Goal: Information Seeking & Learning: Find specific fact

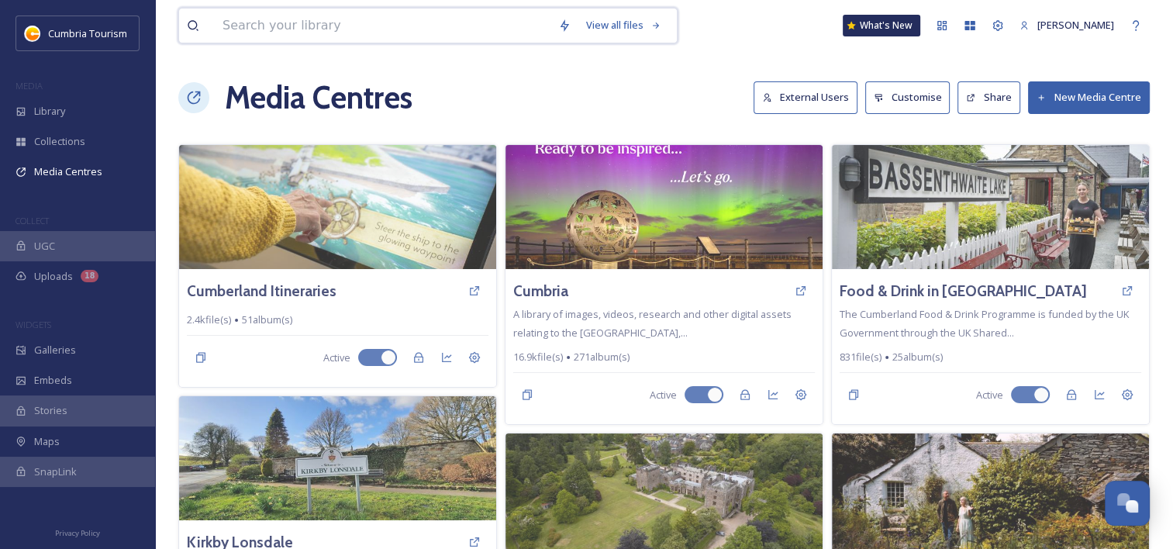
click at [239, 29] on input at bounding box center [383, 26] width 336 height 34
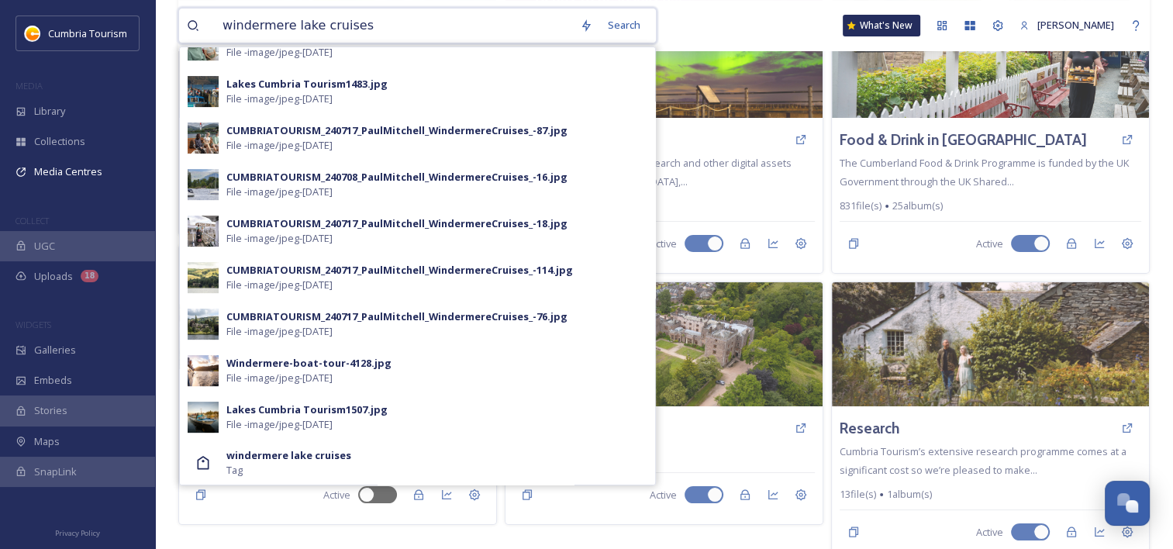
scroll to position [164, 0]
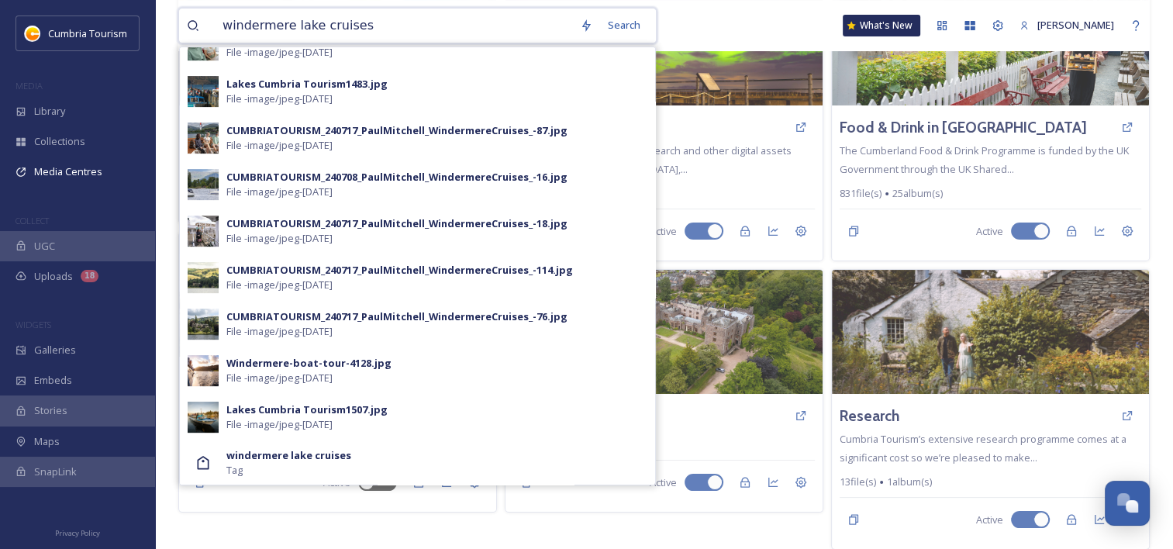
drag, startPoint x: 291, startPoint y: 26, endPoint x: 385, endPoint y: 28, distance: 93.0
click at [385, 28] on input "windermere lake cruises" at bounding box center [393, 26] width 357 height 34
type input "windermere"
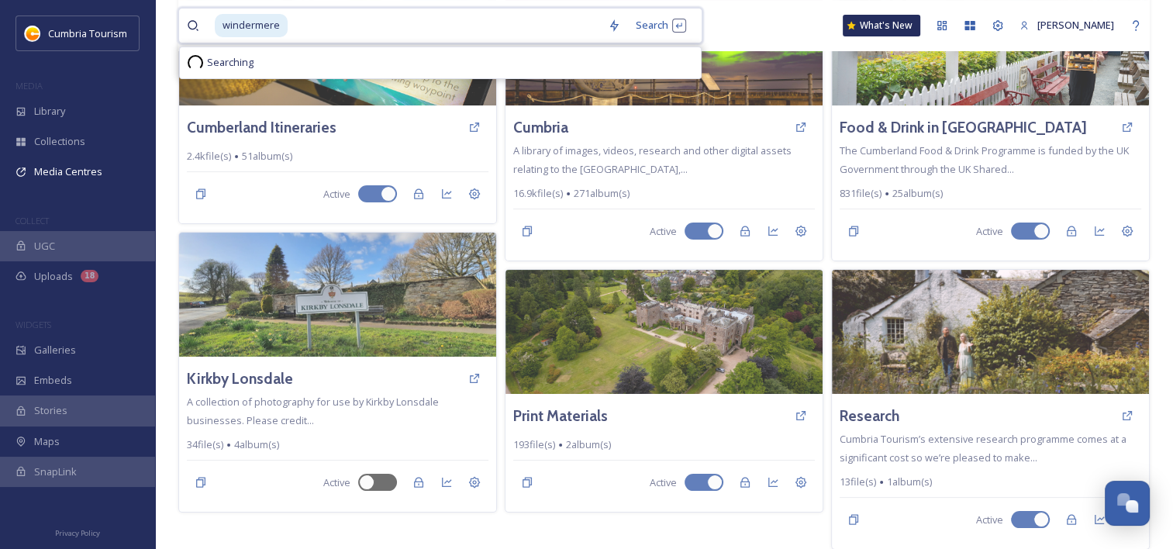
scroll to position [0, 0]
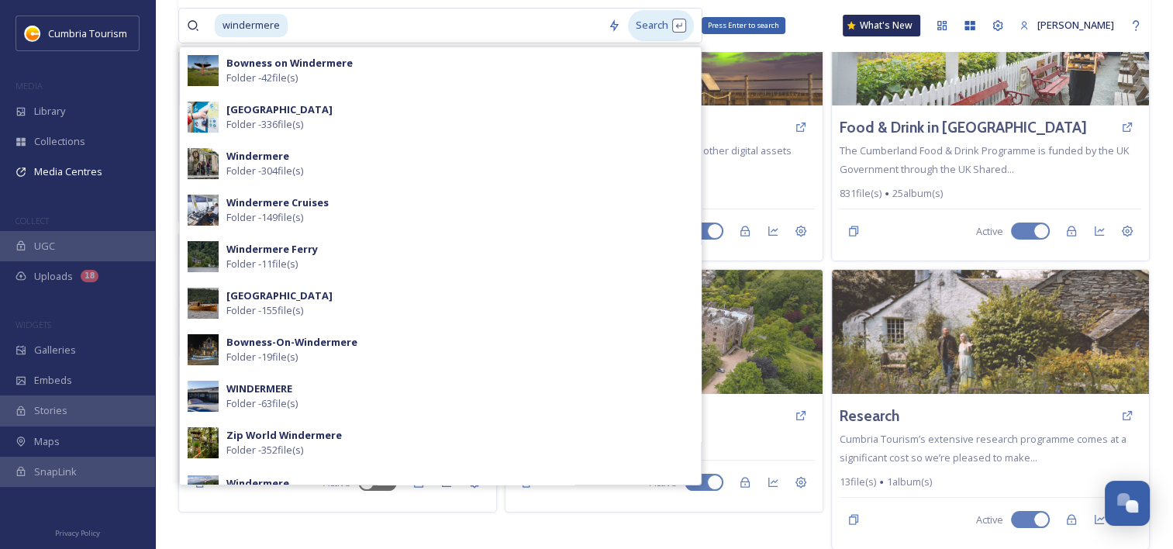
click at [663, 25] on div "Search Press Enter to search" at bounding box center [661, 25] width 66 height 30
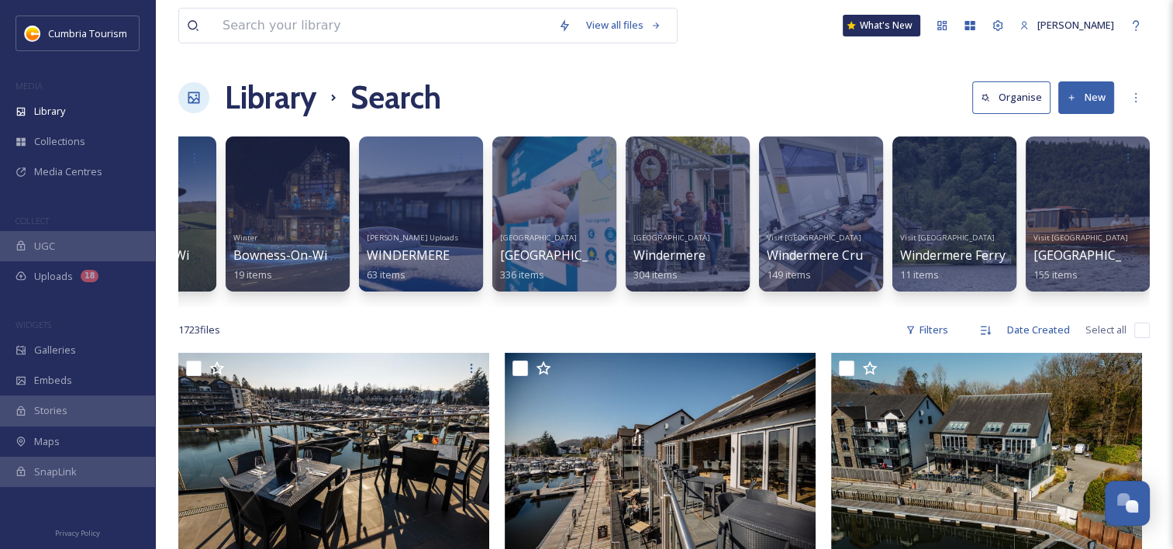
scroll to position [0, 113]
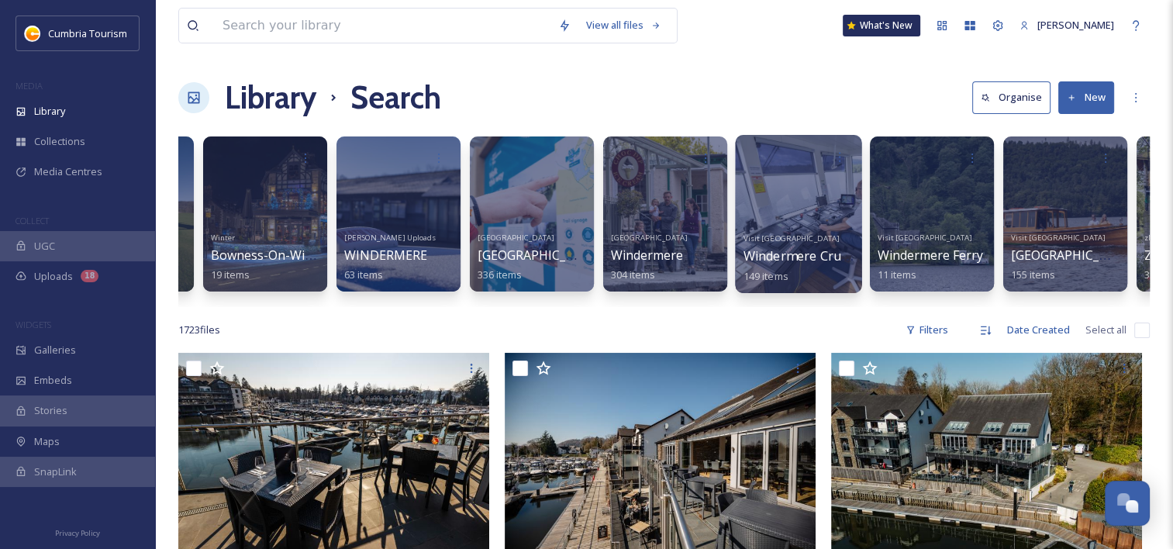
click at [755, 247] on span "Windermere Cruises" at bounding box center [803, 255] width 121 height 17
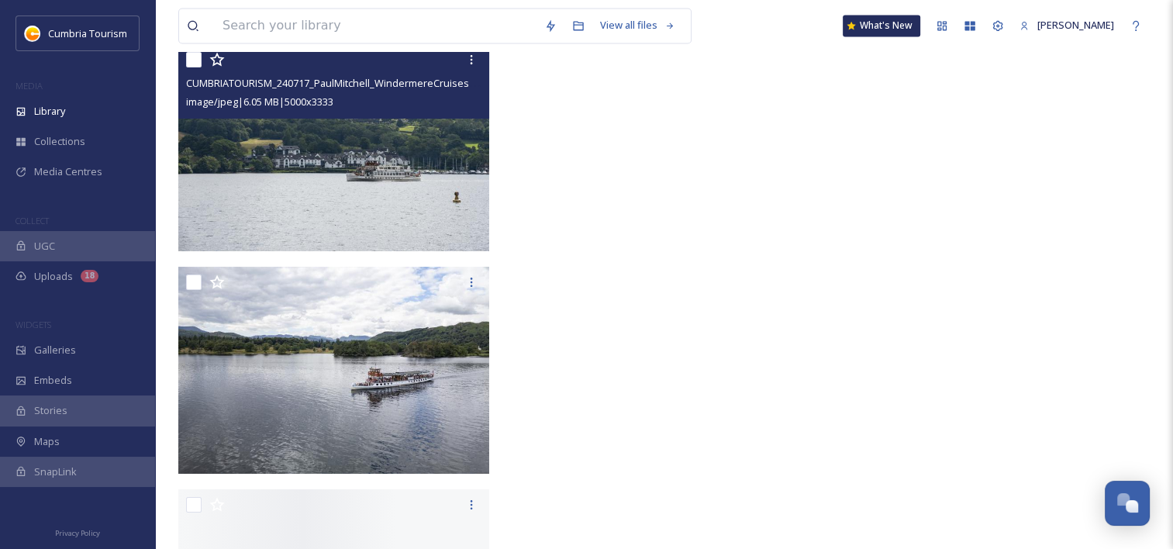
scroll to position [14437, 0]
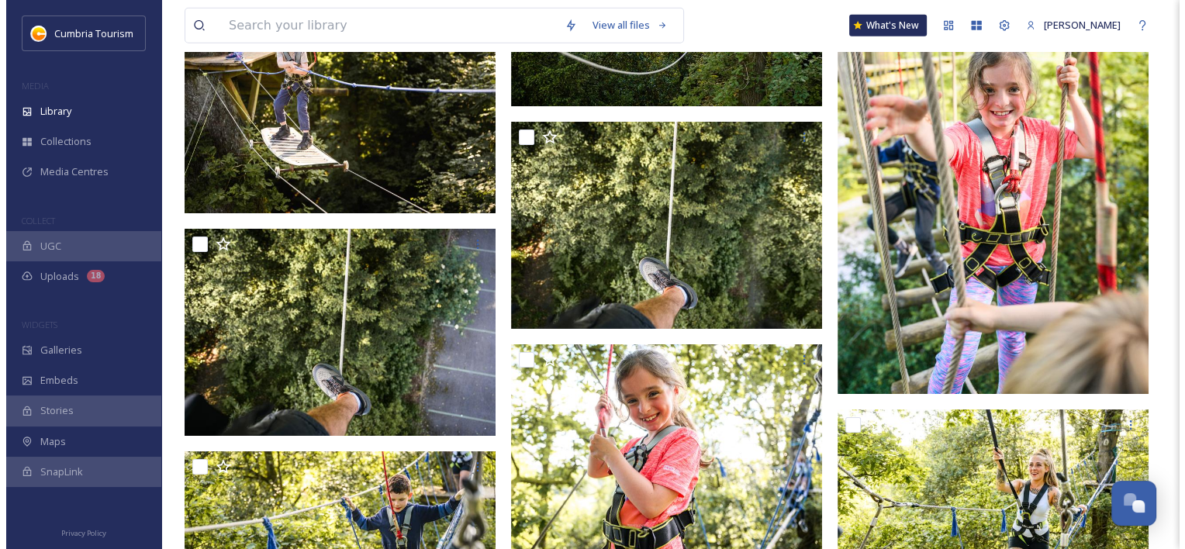
scroll to position [4163, 0]
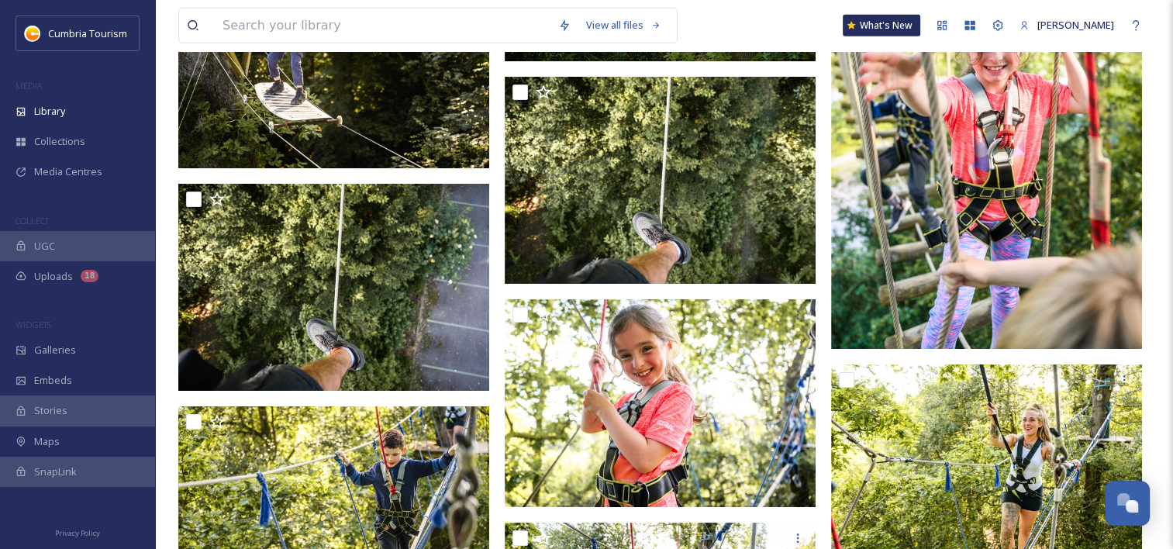
click at [1020, 226] on img at bounding box center [986, 116] width 311 height 467
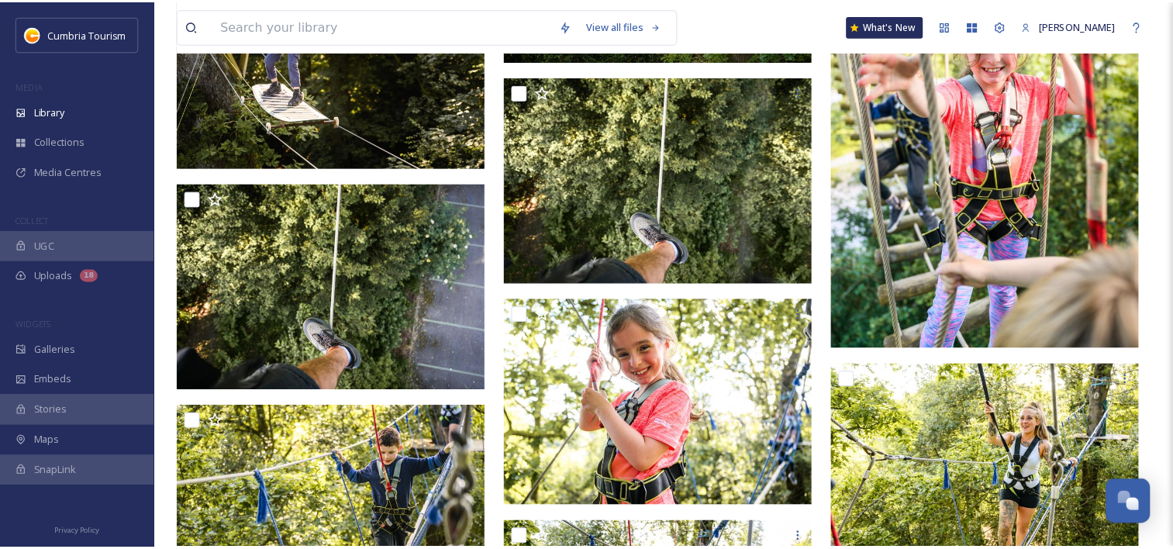
scroll to position [0, 217]
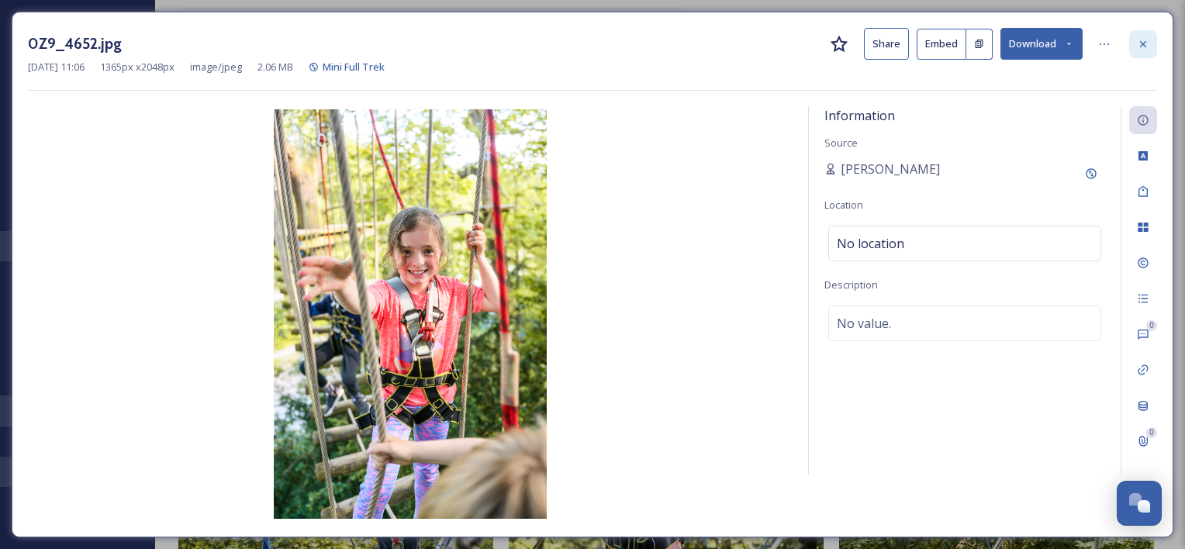
click at [1143, 38] on icon at bounding box center [1142, 44] width 12 height 12
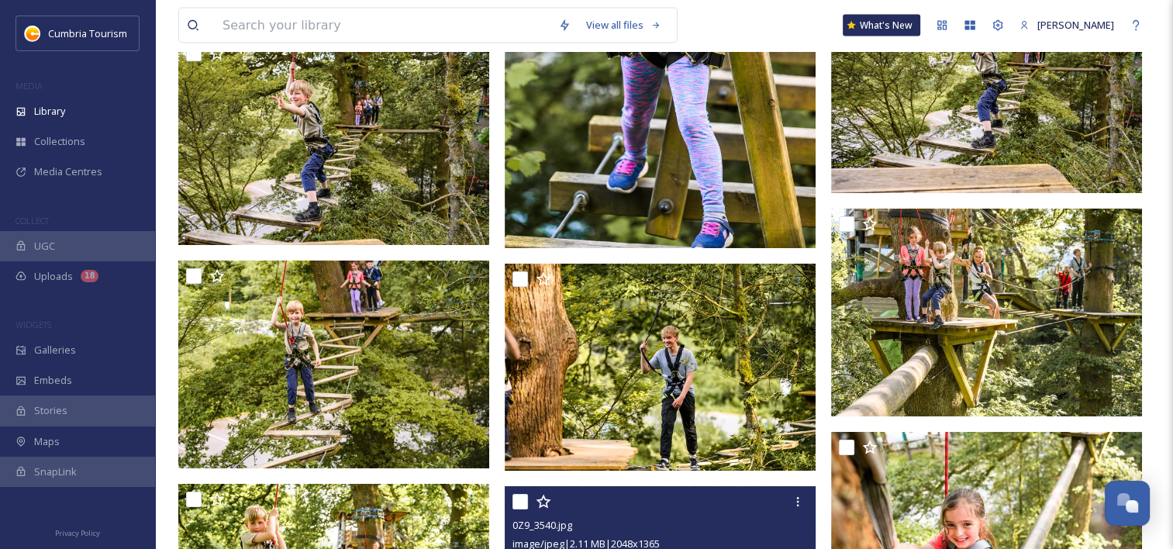
scroll to position [9000, 0]
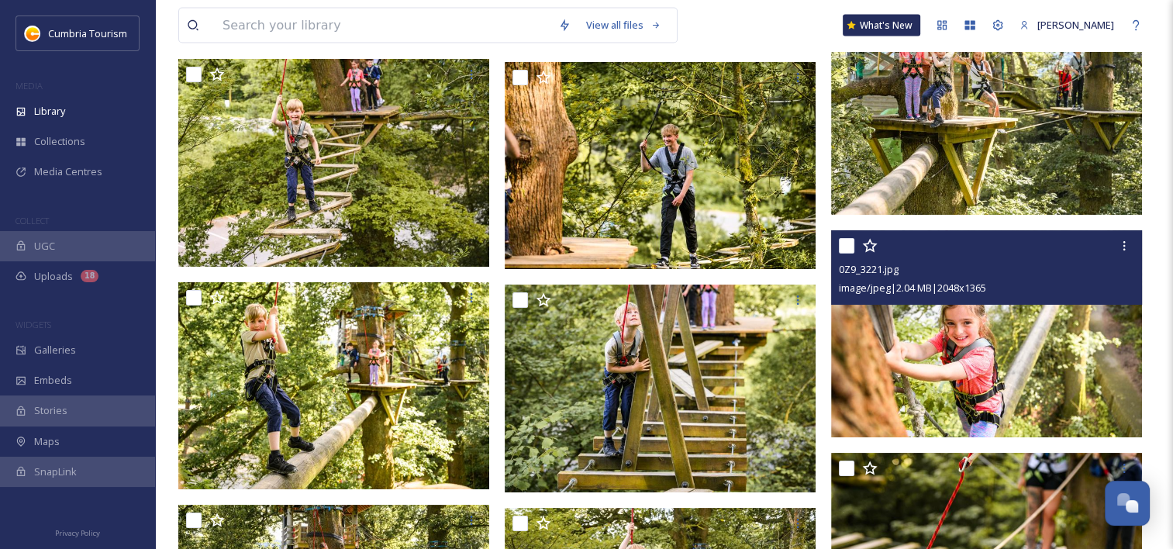
click at [919, 409] on img at bounding box center [986, 333] width 311 height 208
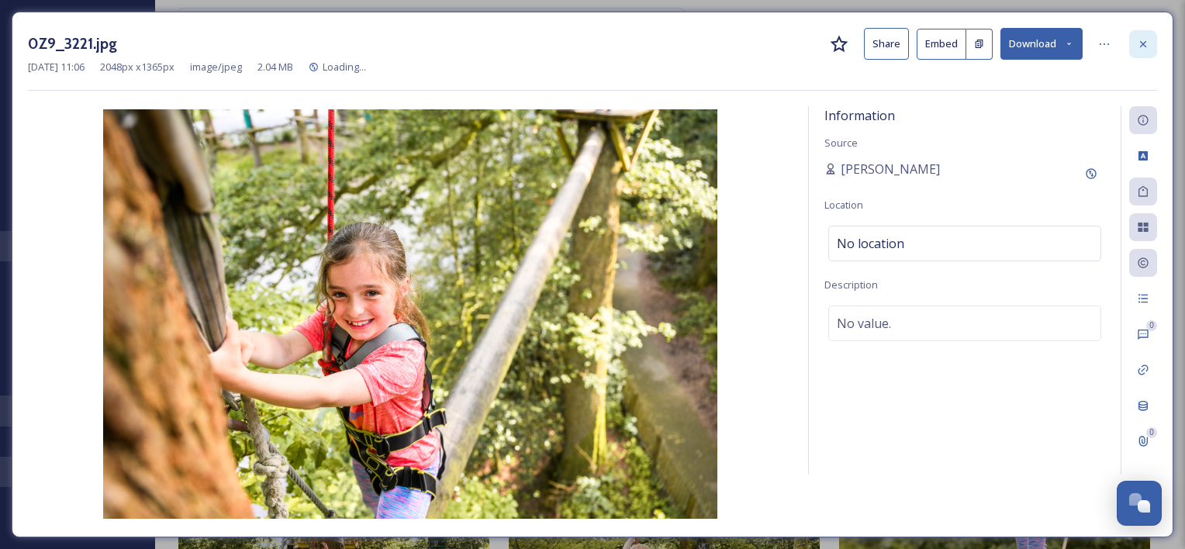
click at [1144, 43] on icon at bounding box center [1142, 44] width 12 height 12
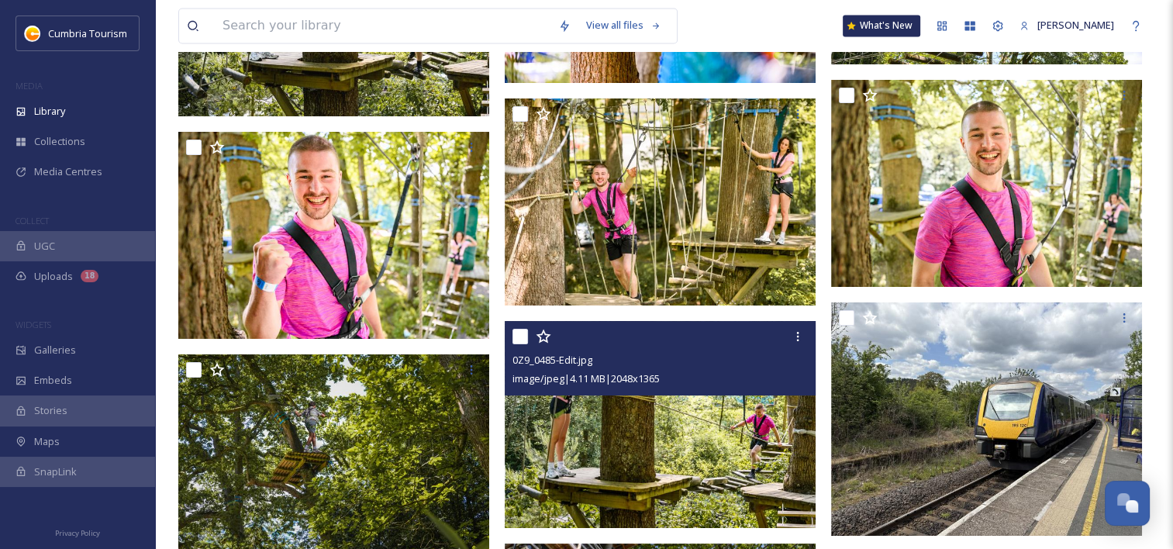
scroll to position [14582, 0]
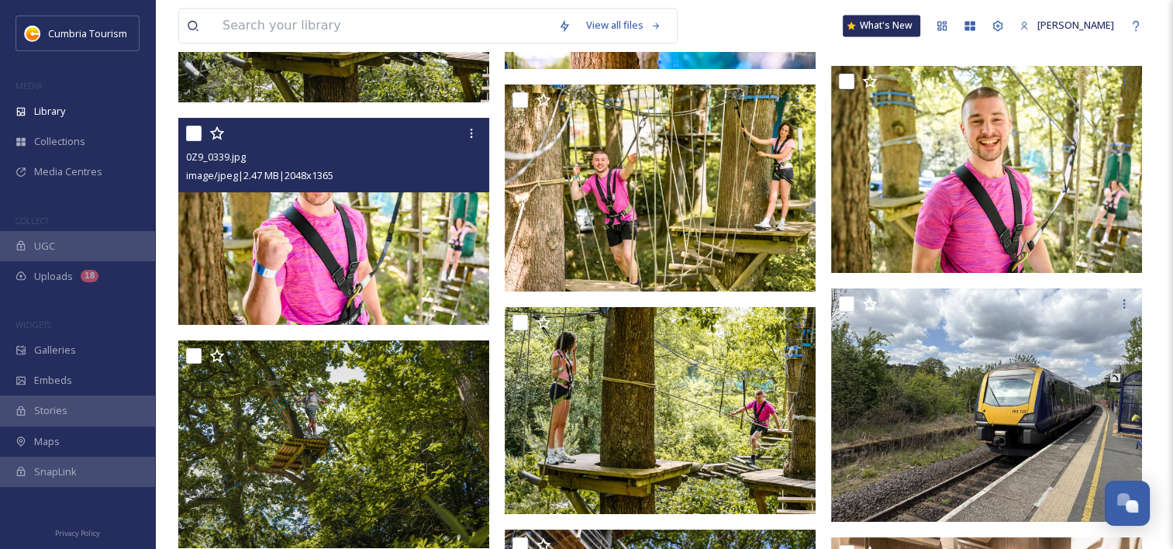
click at [400, 268] on img at bounding box center [333, 222] width 311 height 208
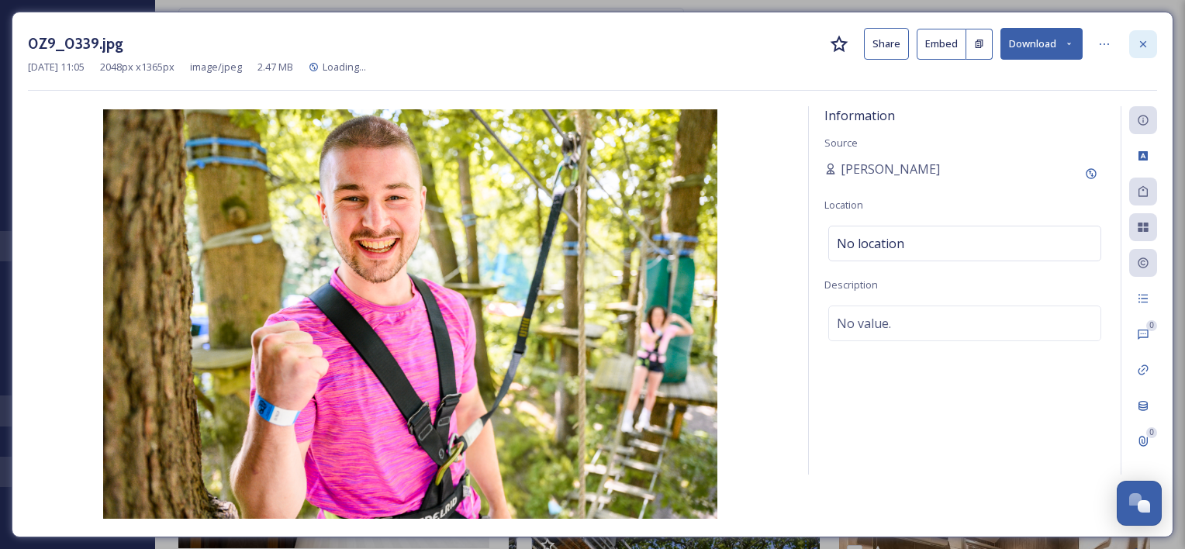
click at [1139, 39] on icon at bounding box center [1142, 44] width 12 height 12
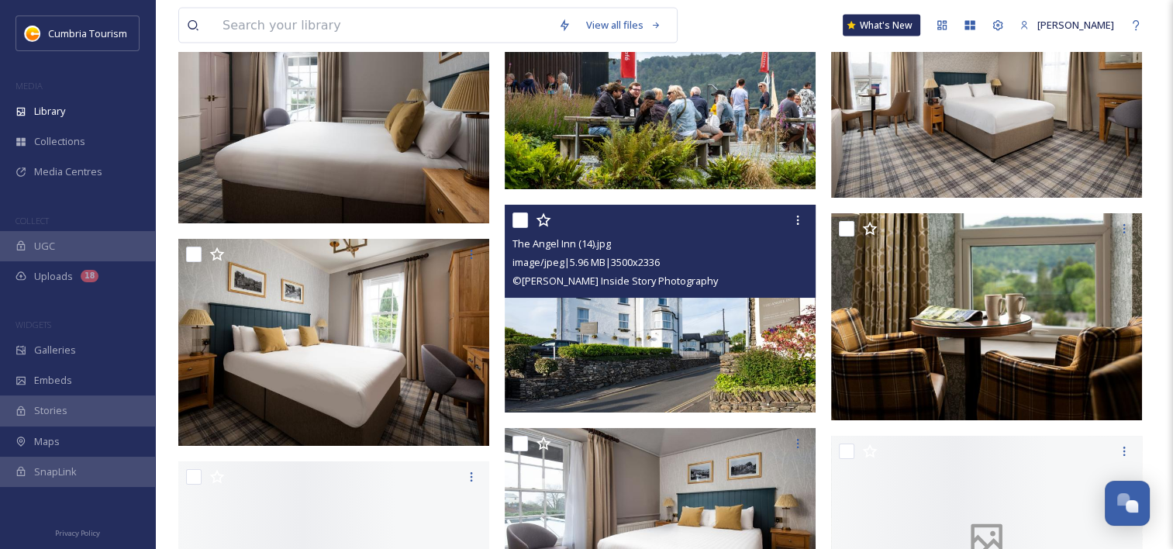
scroll to position [15357, 0]
